Goal: Contribute content: Contribute content

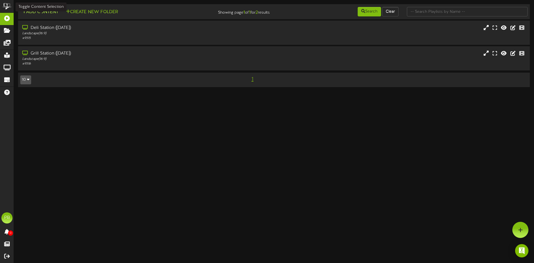
click at [47, 12] on button "Add Content" at bounding box center [40, 12] width 40 height 7
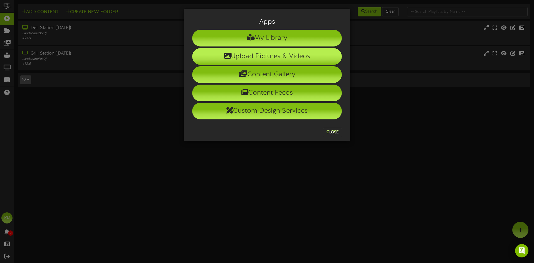
click at [258, 60] on li "Upload Pictures & Videos" at bounding box center [267, 56] width 150 height 17
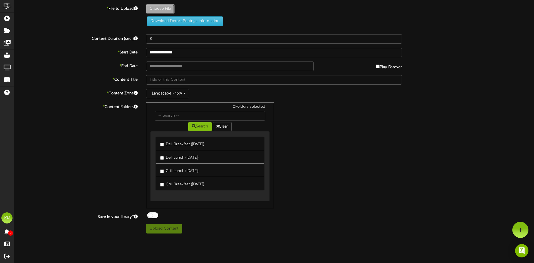
type input "**********"
type input "Cafe5DailyMenuWeekof10-13-25"
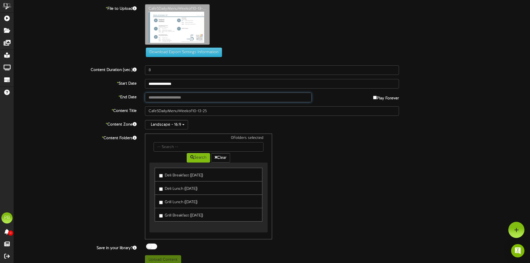
click at [171, 98] on body "ChannelValet Playlists Folders Messages My Library Groups Devices Help PB Peter…" at bounding box center [265, 134] width 530 height 269
click at [159, 190] on link "Deli Lunch ([DATE])" at bounding box center [208, 188] width 107 height 14
click at [162, 201] on label "Grill Lunch ([DATE])" at bounding box center [178, 201] width 38 height 8
click at [163, 204] on label "Grill Lunch ([DATE])" at bounding box center [178, 201] width 38 height 8
click at [159, 260] on button "Upload Content" at bounding box center [163, 259] width 36 height 9
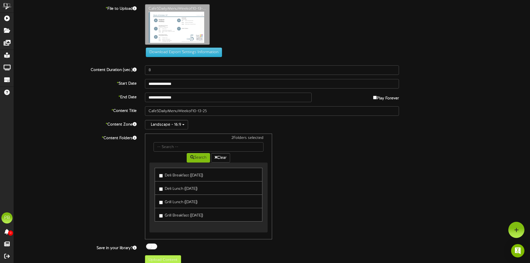
type input "**********"
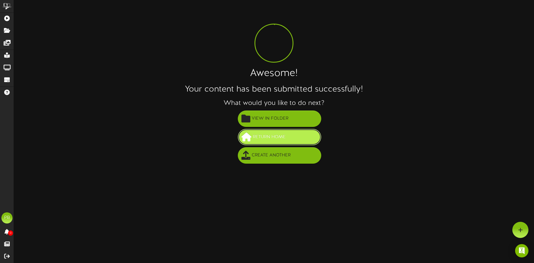
click at [272, 136] on span "Return Home" at bounding box center [269, 136] width 36 height 9
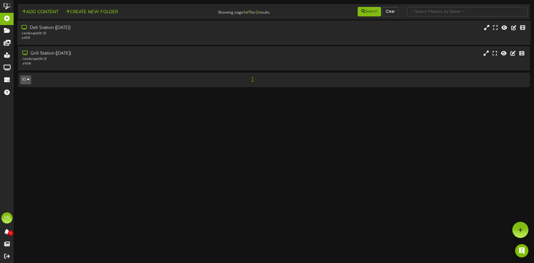
click at [40, 29] on div "Deli Station ([DATE])" at bounding box center [123, 28] width 205 height 6
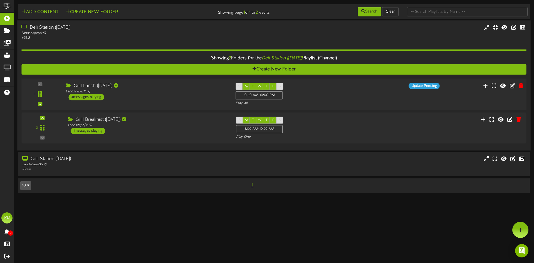
click at [86, 98] on div "3 messages playing" at bounding box center [86, 97] width 36 height 6
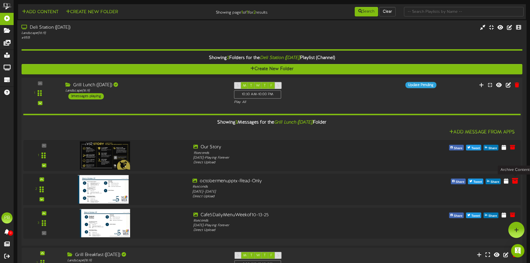
click at [515, 183] on icon at bounding box center [515, 180] width 6 height 6
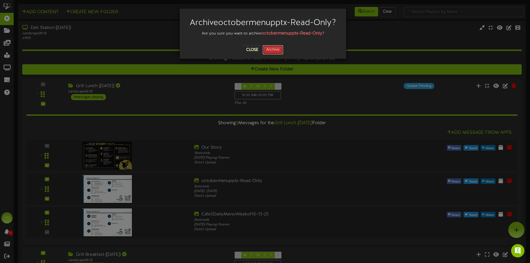
click at [270, 49] on button "Archive" at bounding box center [273, 49] width 21 height 9
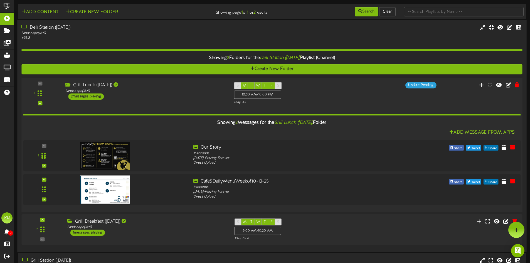
click at [89, 94] on div "2 messages playing" at bounding box center [86, 96] width 36 height 6
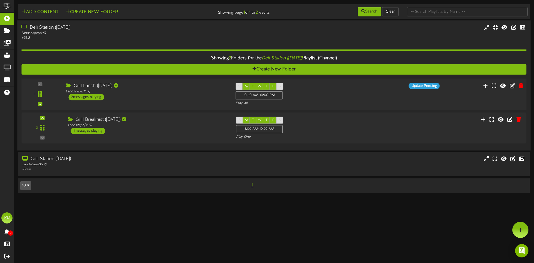
click at [90, 98] on div "2 messages playing" at bounding box center [86, 97] width 36 height 6
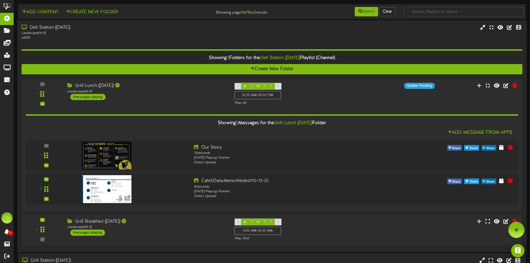
click at [46, 28] on div "Deli Station ([DATE])" at bounding box center [123, 27] width 204 height 6
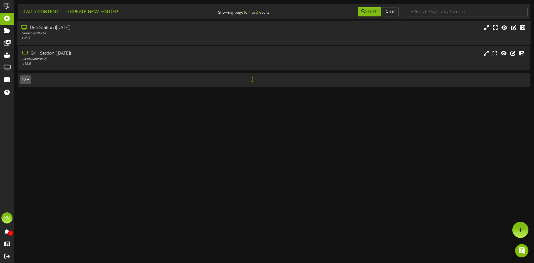
click at [49, 28] on div "Deli Station ([DATE])" at bounding box center [123, 28] width 205 height 6
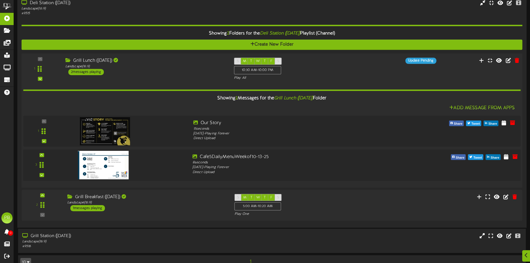
scroll to position [37, 0]
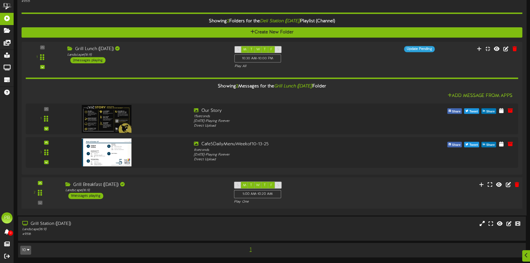
click at [96, 185] on div "Grill Breakfast ([DATE])" at bounding box center [145, 184] width 160 height 6
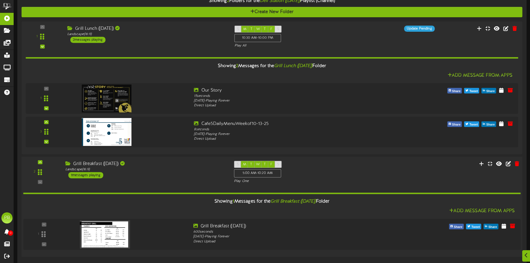
scroll to position [105, 0]
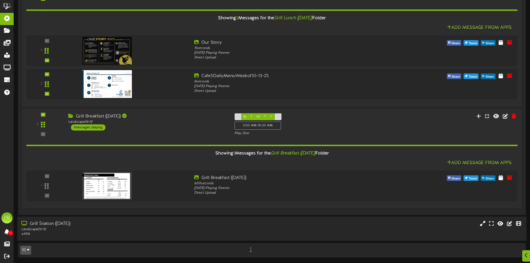
click at [73, 229] on div "Landscape ( 16:9 )" at bounding box center [123, 229] width 204 height 5
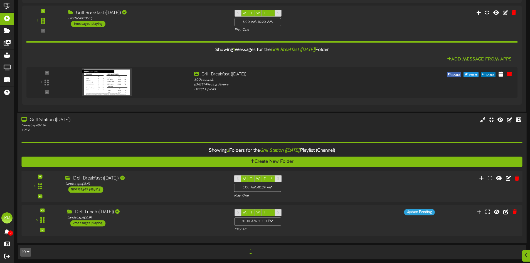
scroll to position [210, 0]
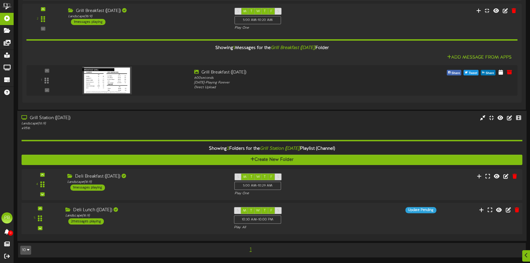
click at [93, 222] on div "2 messages playing" at bounding box center [86, 221] width 36 height 6
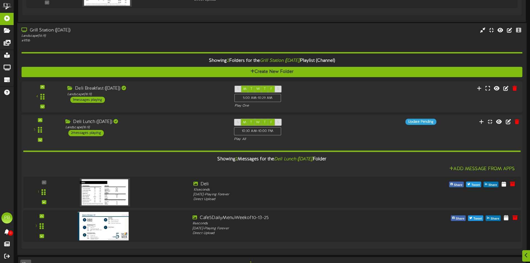
scroll to position [312, 0]
